Goal: Task Accomplishment & Management: Manage account settings

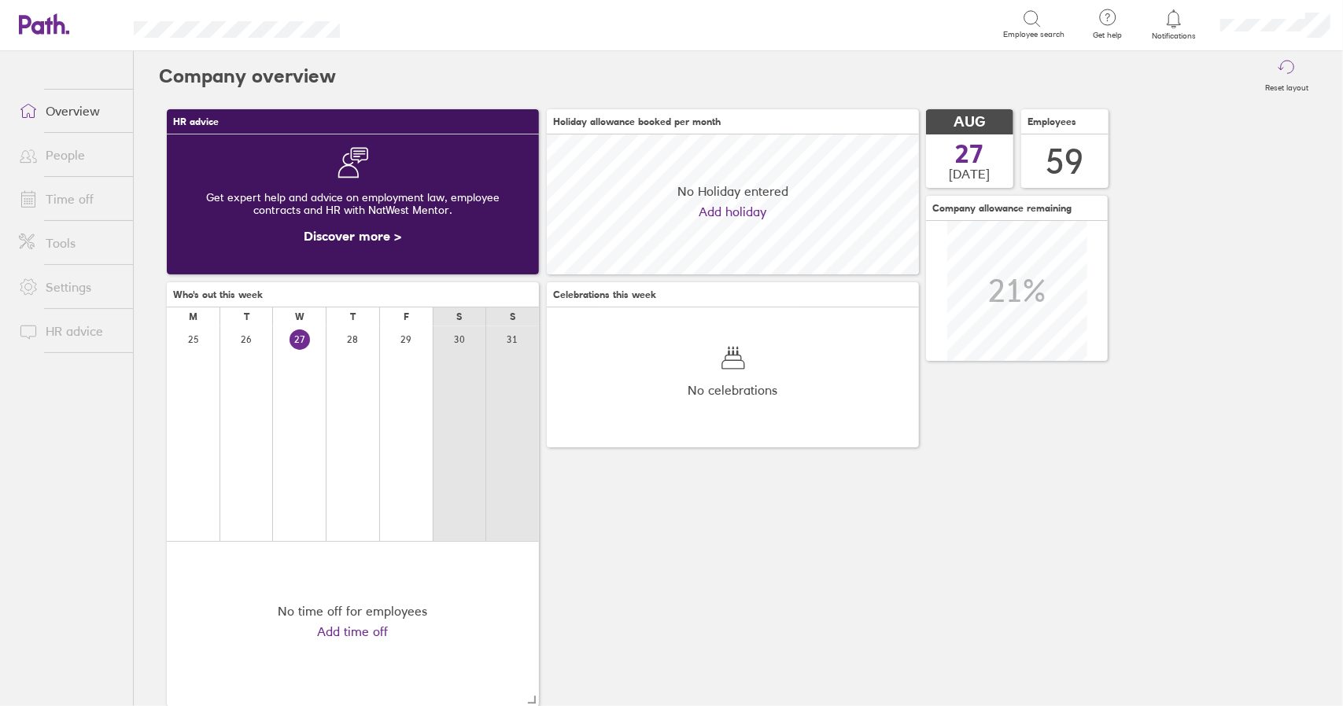
scroll to position [140, 371]
click at [66, 194] on link "Time off" at bounding box center [69, 198] width 127 height 31
